Goal: Task Accomplishment & Management: Use online tool/utility

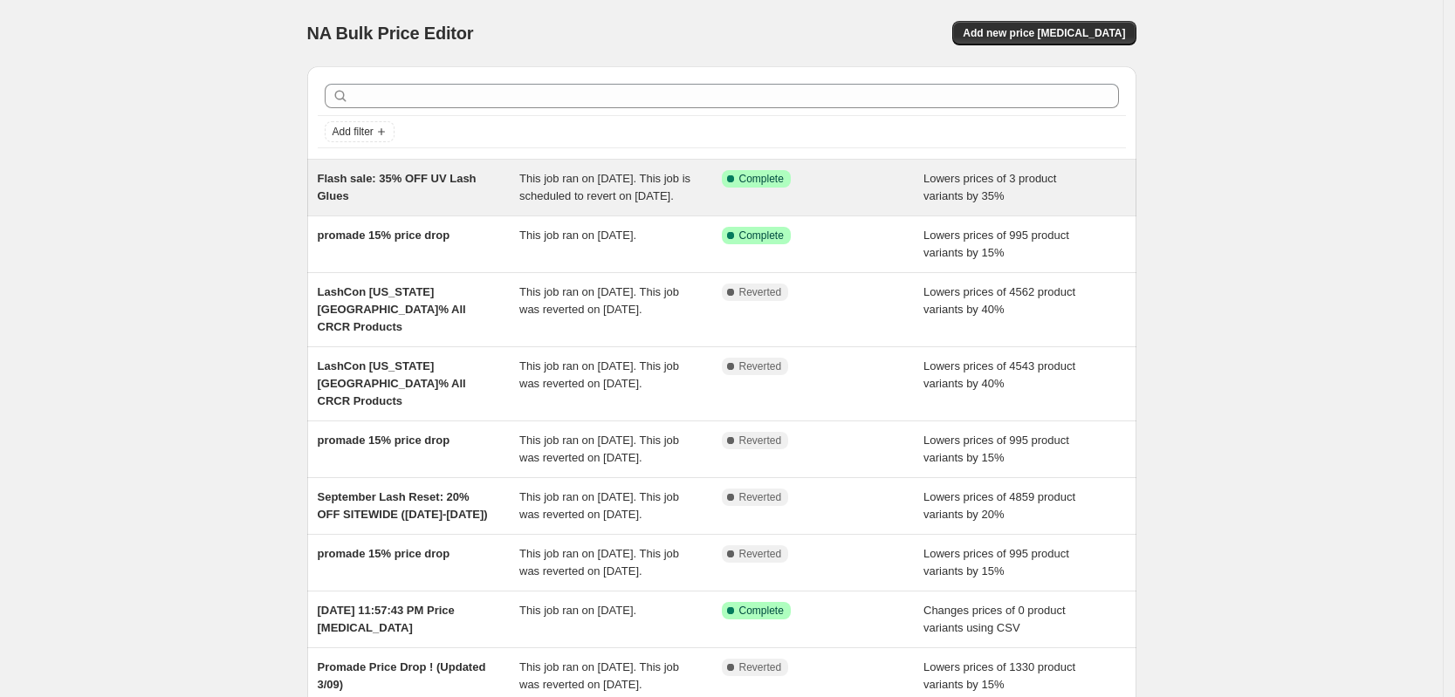
click at [600, 203] on span "This job ran on [DATE]. This job is scheduled to revert on [DATE]." at bounding box center [604, 187] width 171 height 31
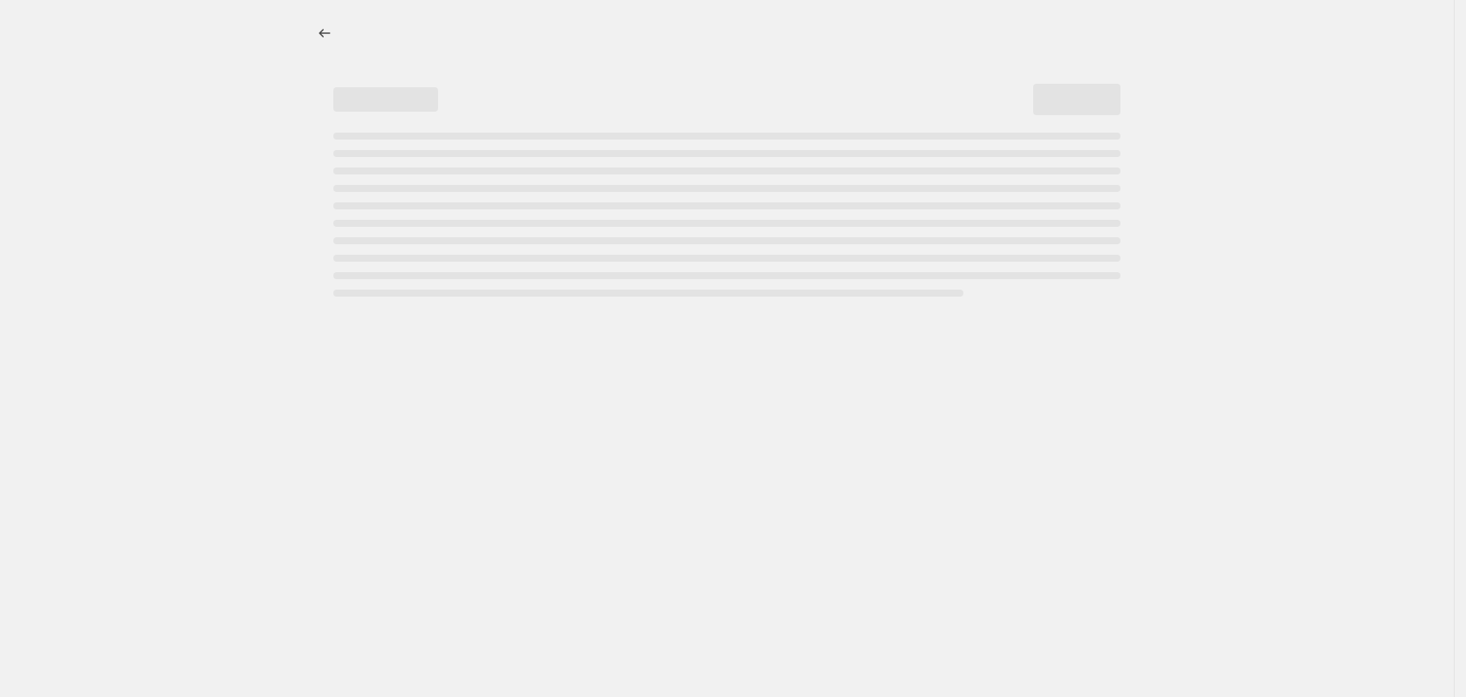
select select "percentage"
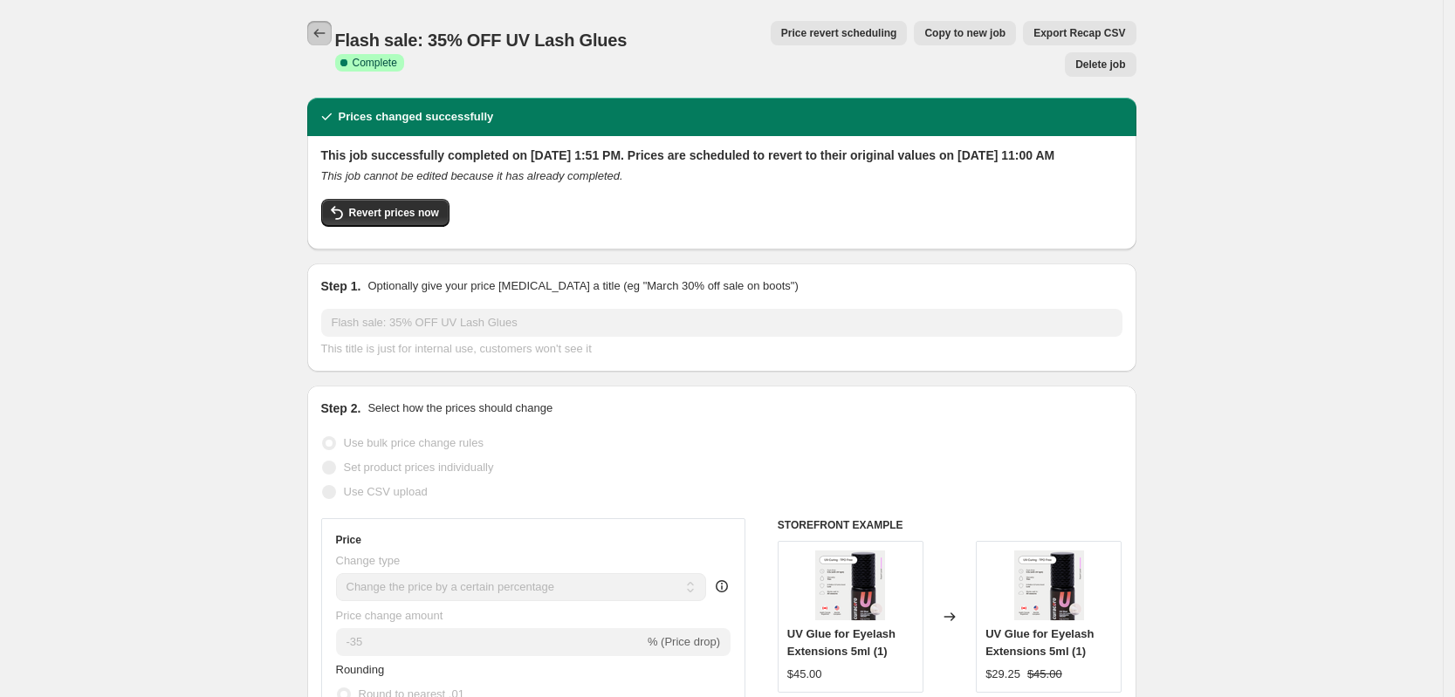
click at [325, 33] on icon "Price change jobs" at bounding box center [319, 32] width 17 height 17
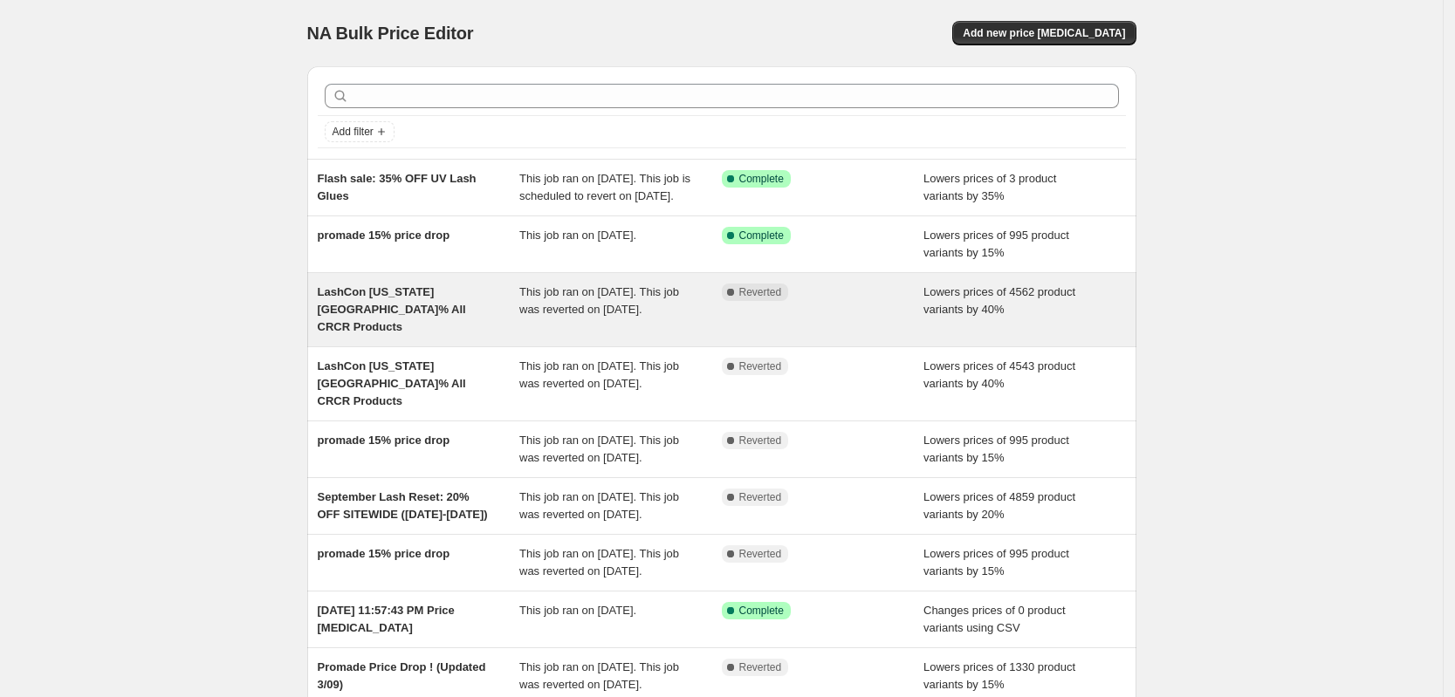
click at [628, 316] on span "This job ran on [DATE]. This job was reverted on [DATE]." at bounding box center [599, 300] width 160 height 31
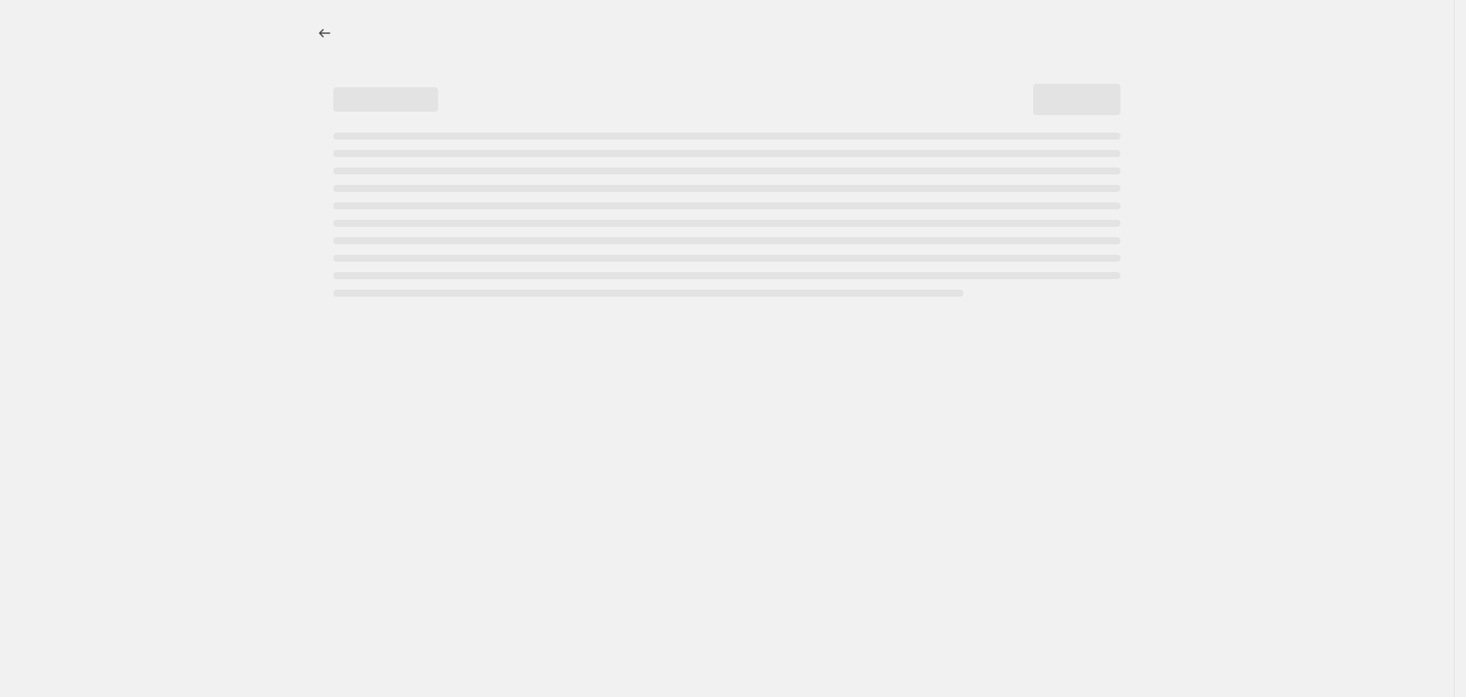
select select "percentage"
select select "product_status"
select select "collection"
select select "not_equal"
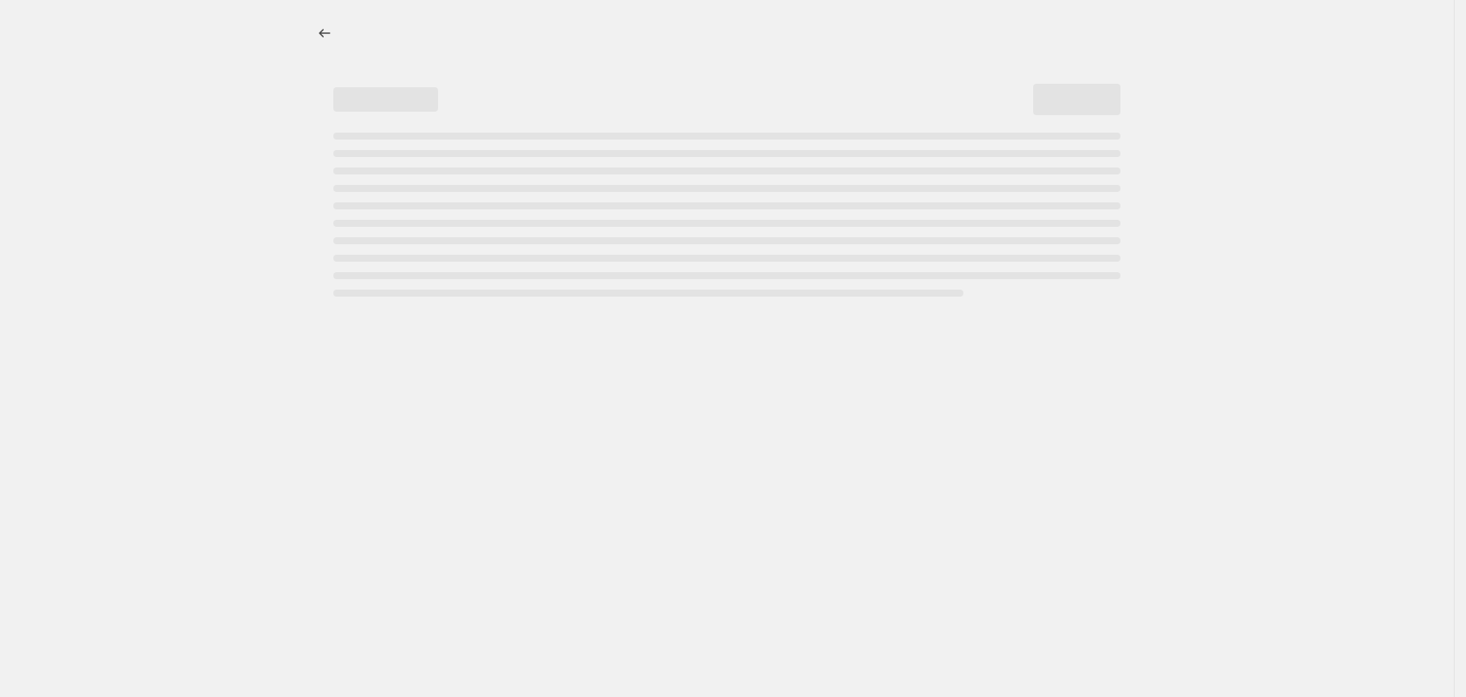
select select "product_type"
select select "not_equal"
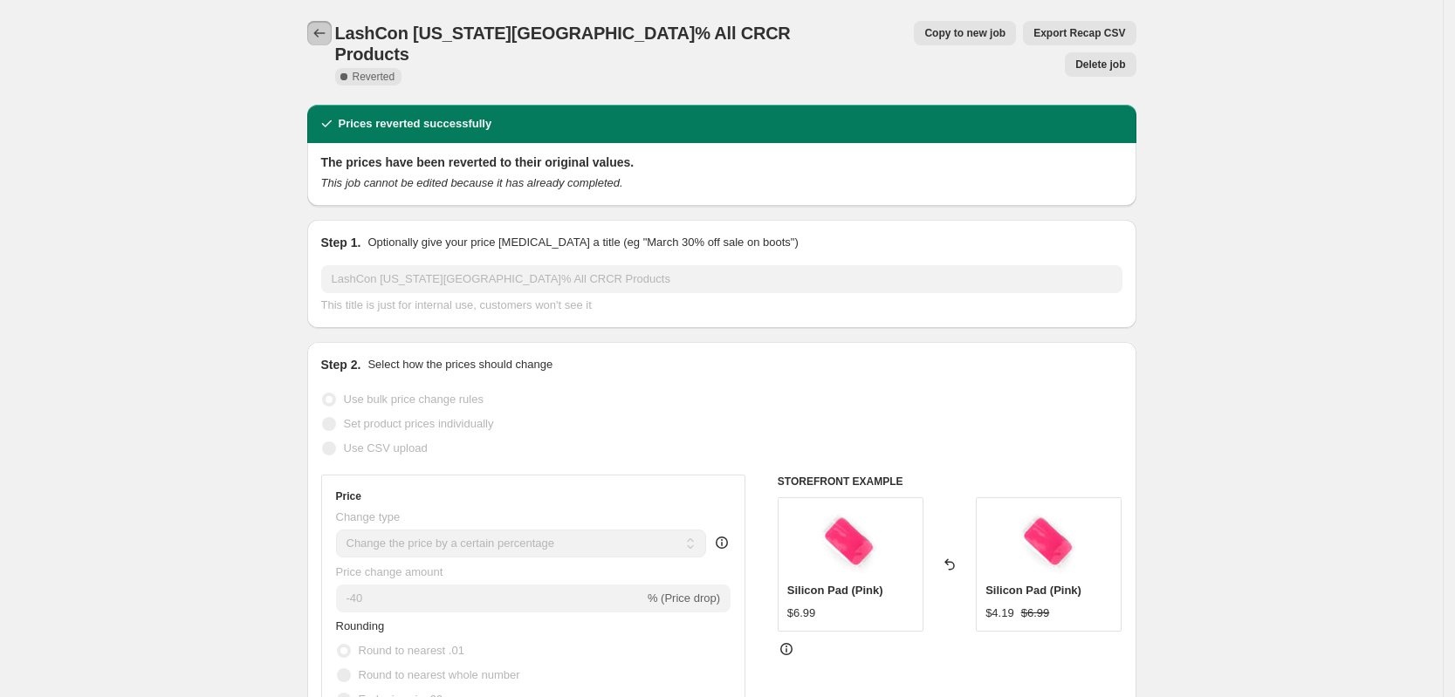
click at [325, 31] on icon "Price change jobs" at bounding box center [319, 32] width 17 height 17
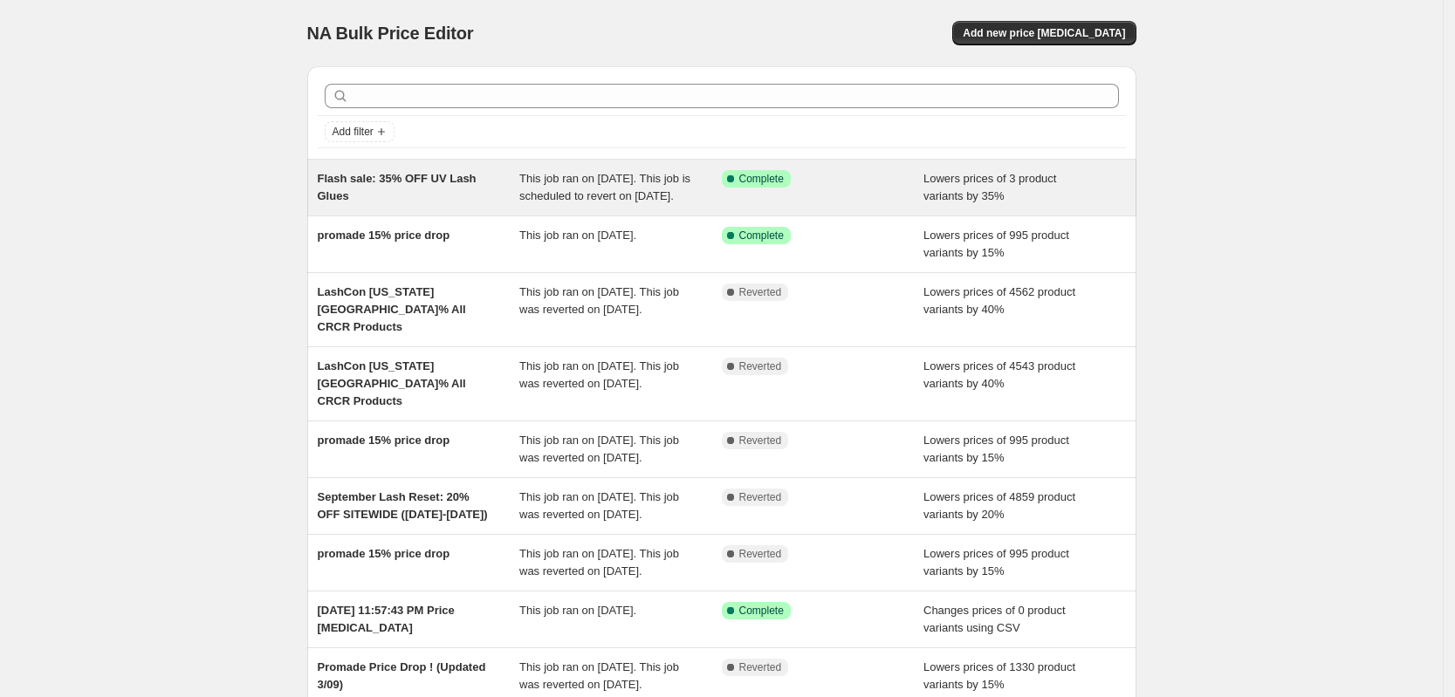
click at [540, 203] on span "This job ran on [DATE]. This job is scheduled to revert on [DATE]." at bounding box center [604, 187] width 171 height 31
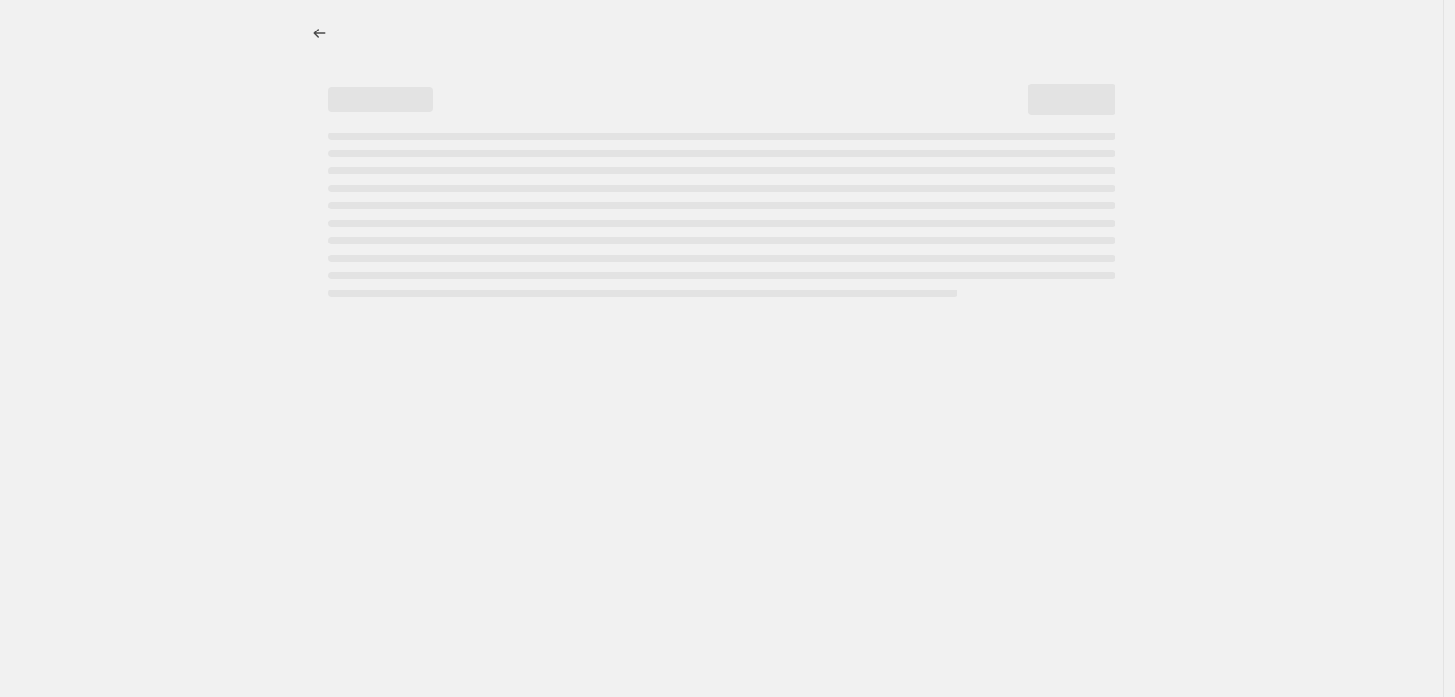
select select "percentage"
